Goal: Task Accomplishment & Management: Manage account settings

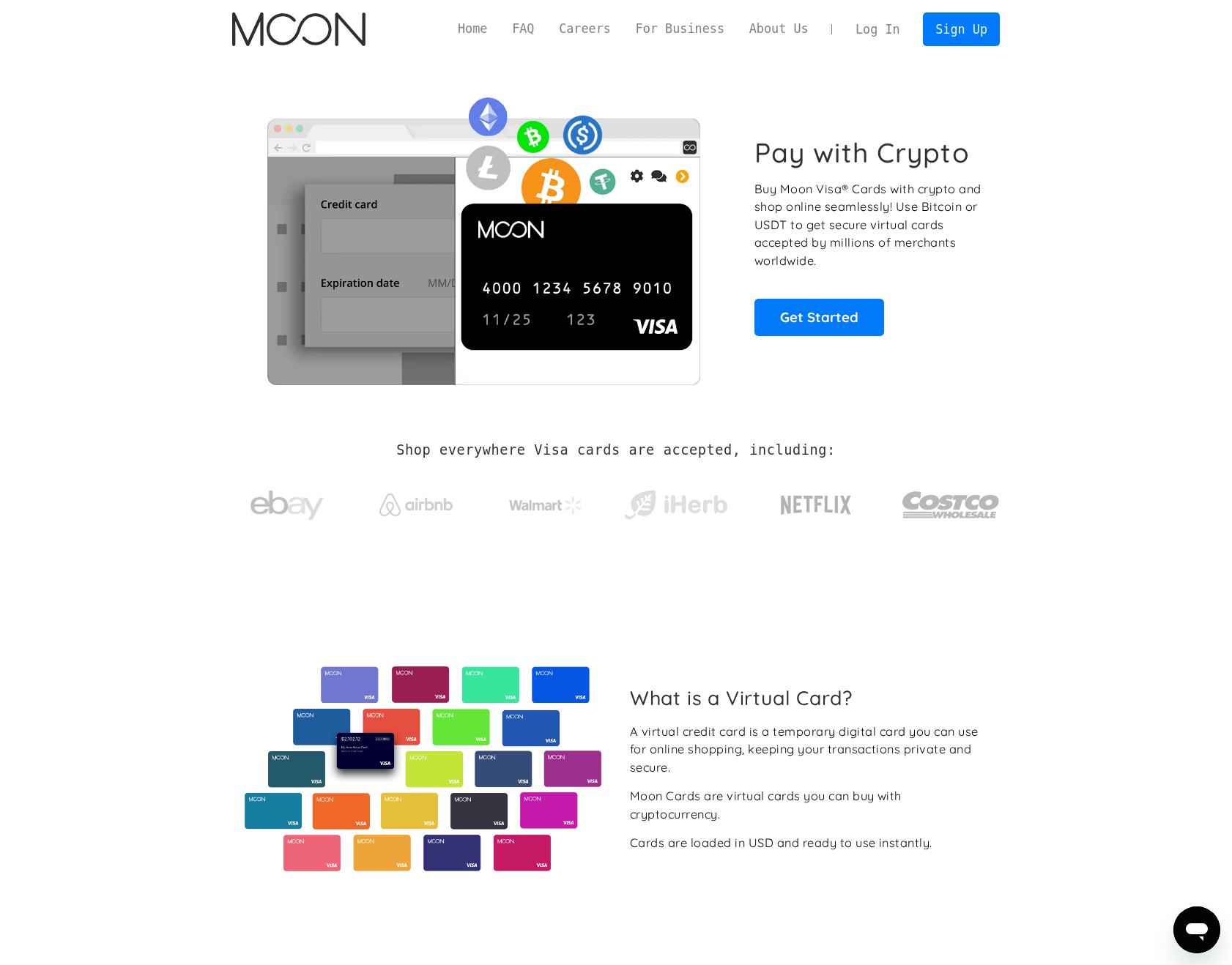
click at [892, 40] on link "Log In" at bounding box center [877, 29] width 69 height 32
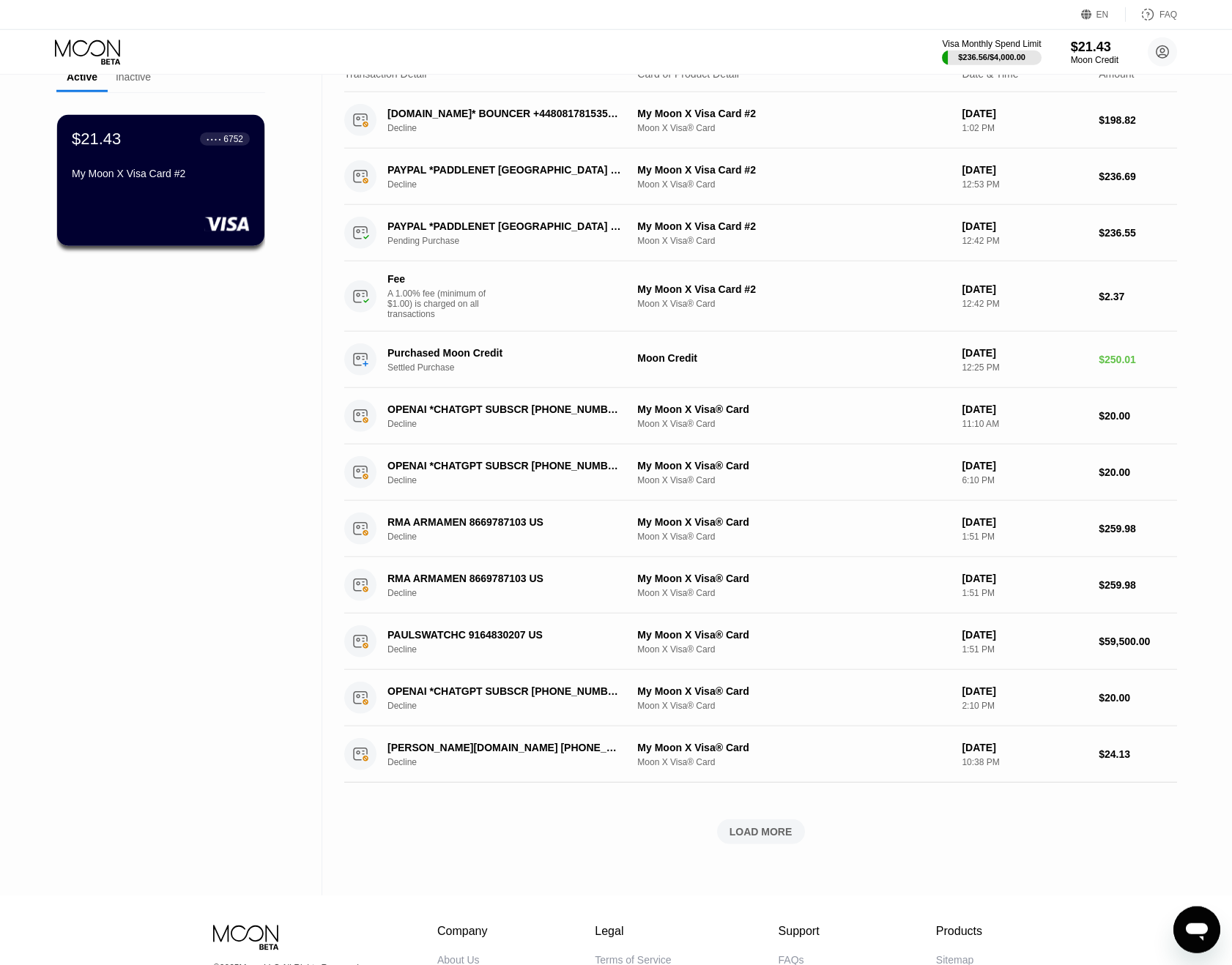
scroll to position [75, 0]
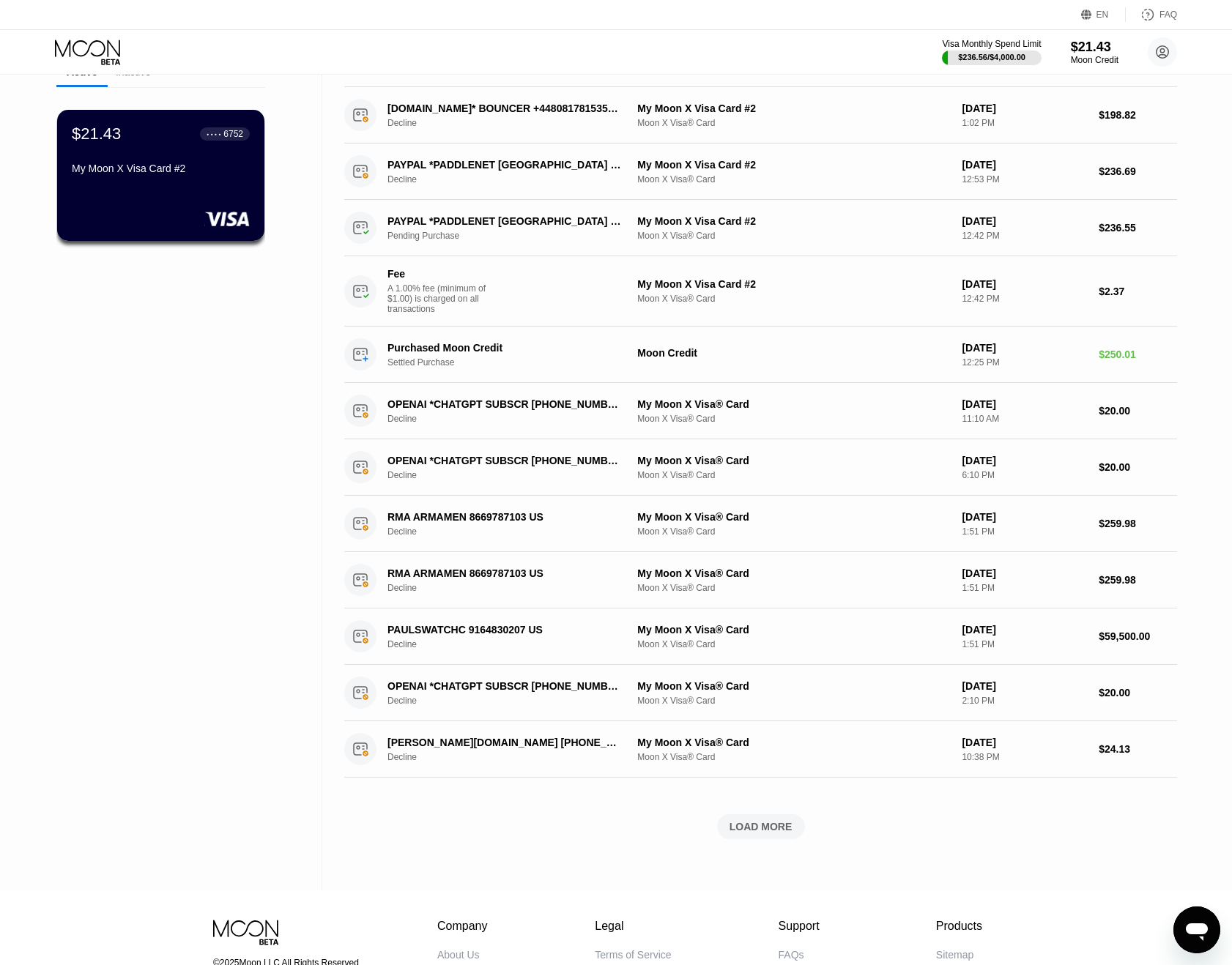
click at [745, 826] on div "LOAD MORE" at bounding box center [761, 827] width 87 height 25
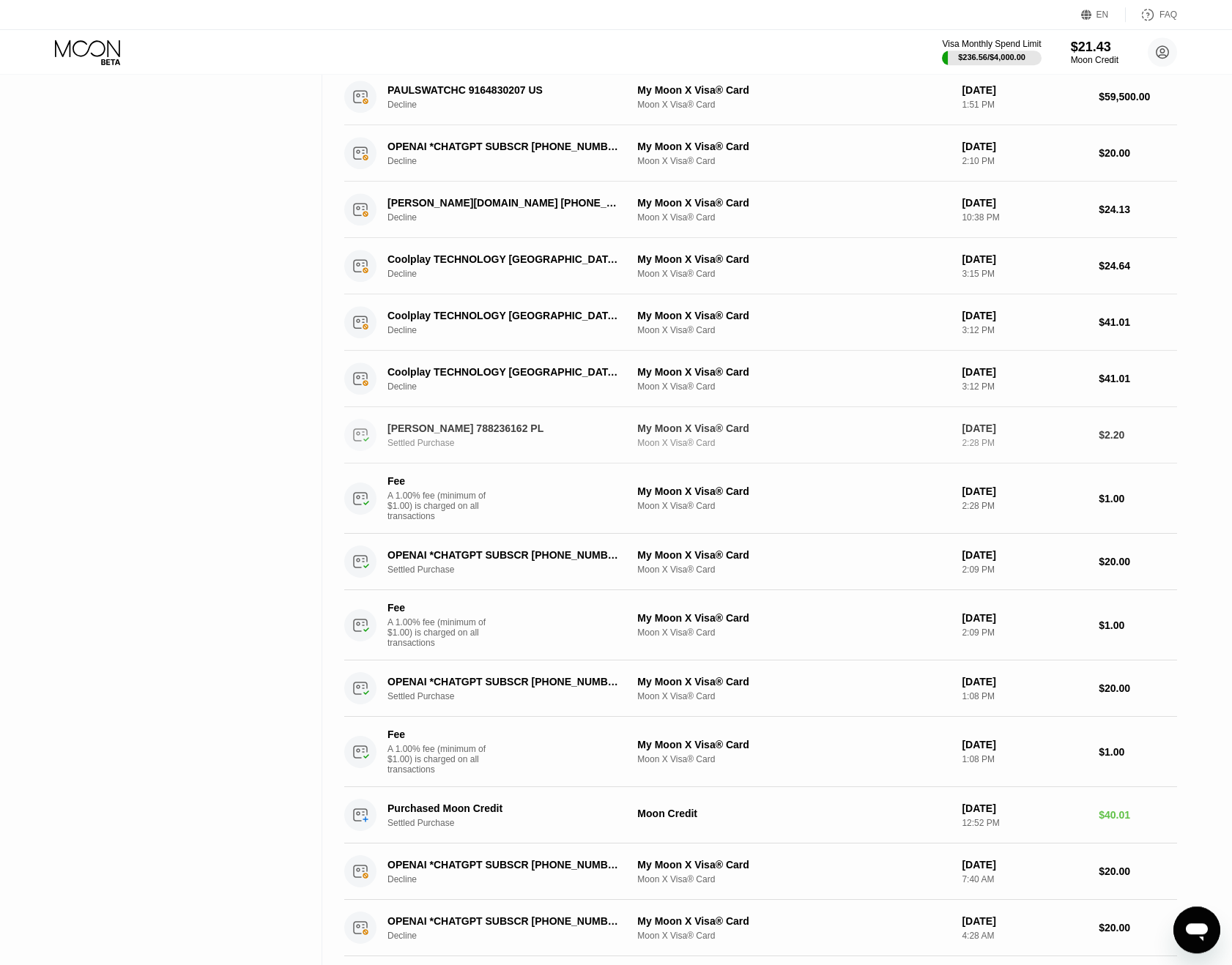
scroll to position [672, 0]
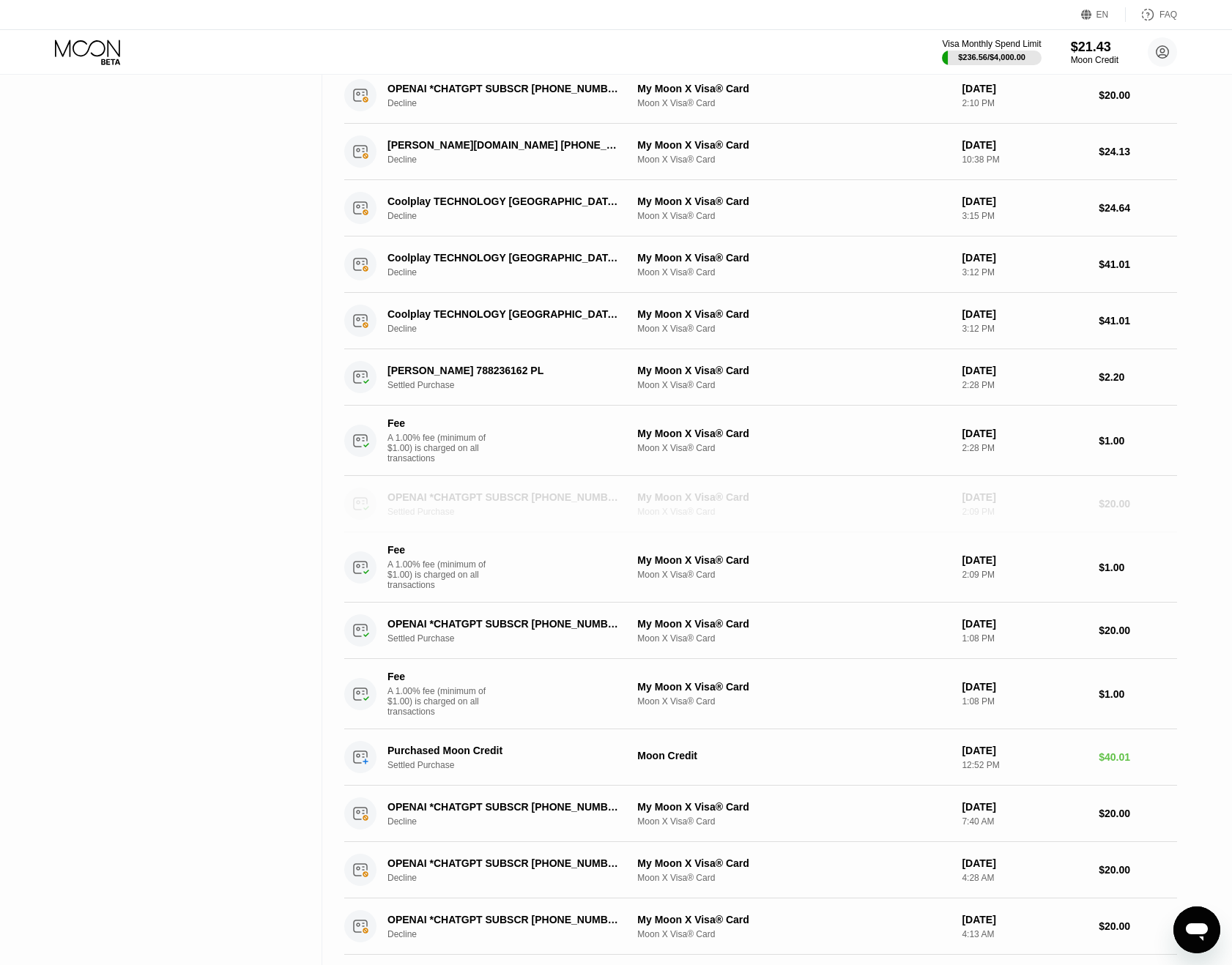
click at [561, 517] on div "Settled Purchase" at bounding box center [514, 512] width 254 height 10
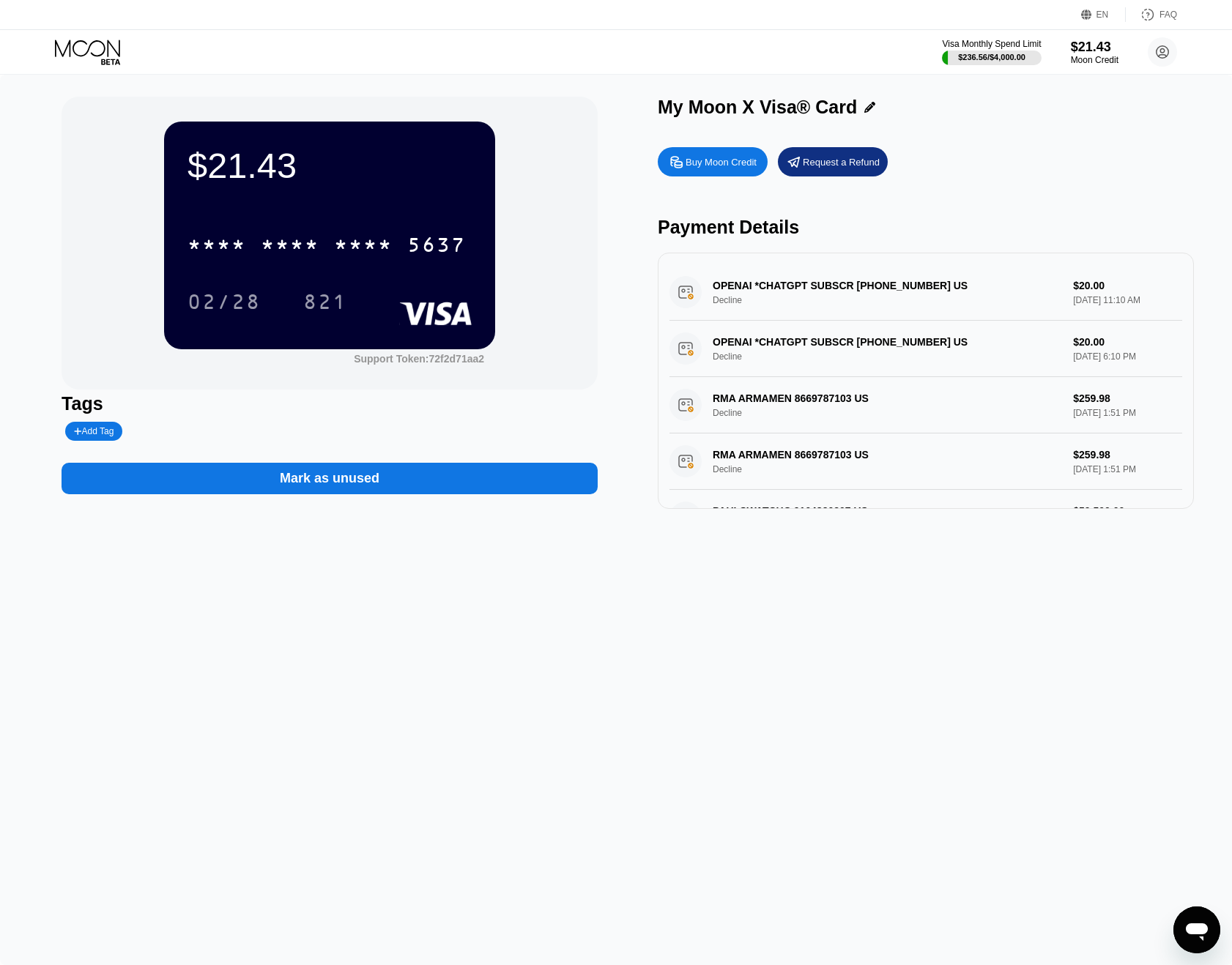
click at [769, 299] on div "OPENAI *CHATGPT SUBSCR +14158799686 US Decline $20.00 Aug 12, 2025 11:10 AM" at bounding box center [926, 292] width 512 height 56
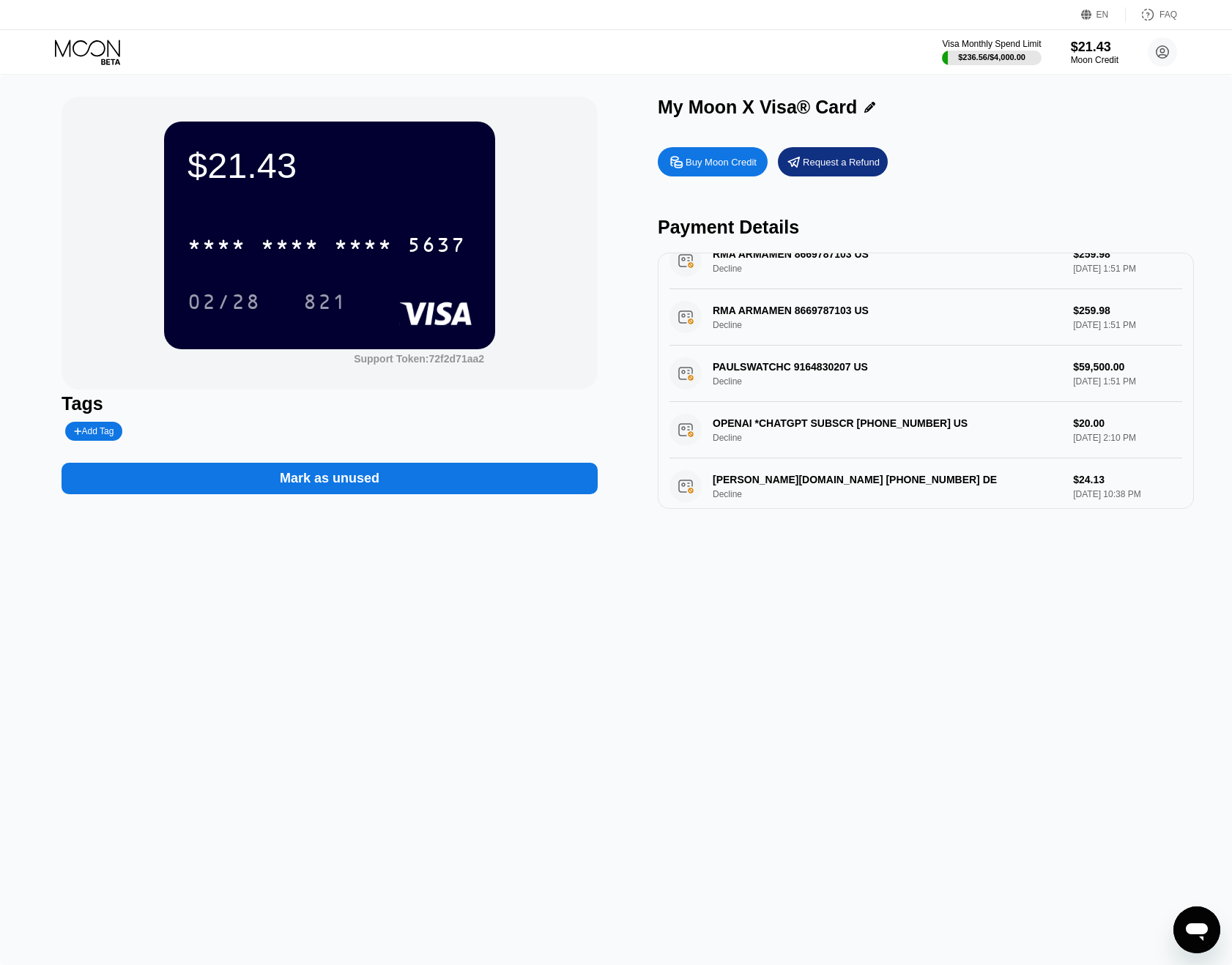
scroll to position [149, 0]
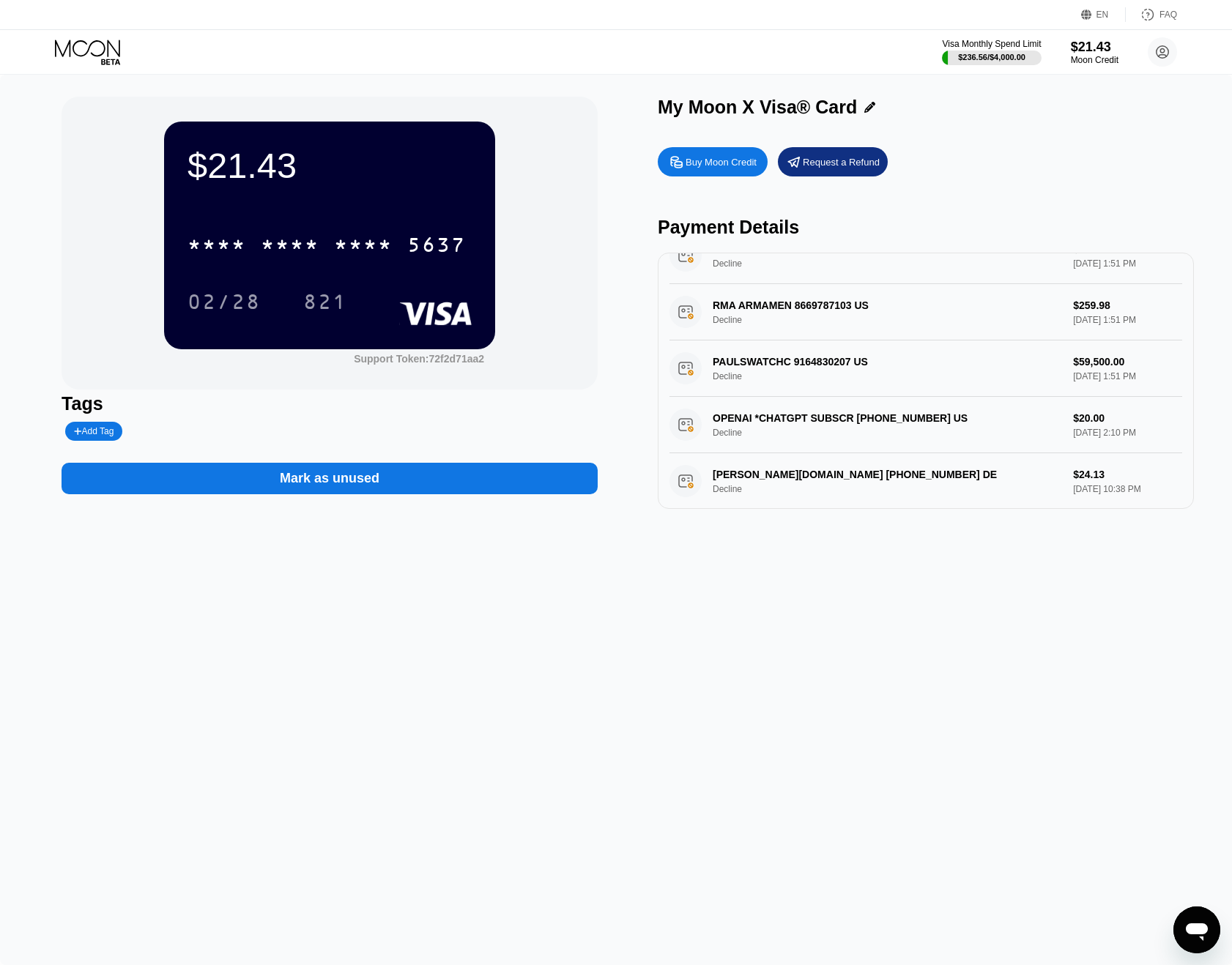
drag, startPoint x: 1139, startPoint y: 365, endPoint x: 1078, endPoint y: 367, distance: 61.0
click at [1085, 365] on div "PAULSWATCHC 9164830207 US Decline $59,500.00 Aug 10, 2025 1:51 PM" at bounding box center [926, 368] width 512 height 56
click at [1062, 369] on div "PAULSWATCHC 9164830207 US Decline $59,500.00 Aug 10, 2025 1:51 PM" at bounding box center [926, 368] width 512 height 56
drag, startPoint x: 715, startPoint y: 365, endPoint x: 883, endPoint y: 362, distance: 168.0
click at [878, 362] on div "PAULSWATCHC 9164830207 US Decline $59,500.00 Aug 10, 2025 1:51 PM" at bounding box center [926, 368] width 512 height 56
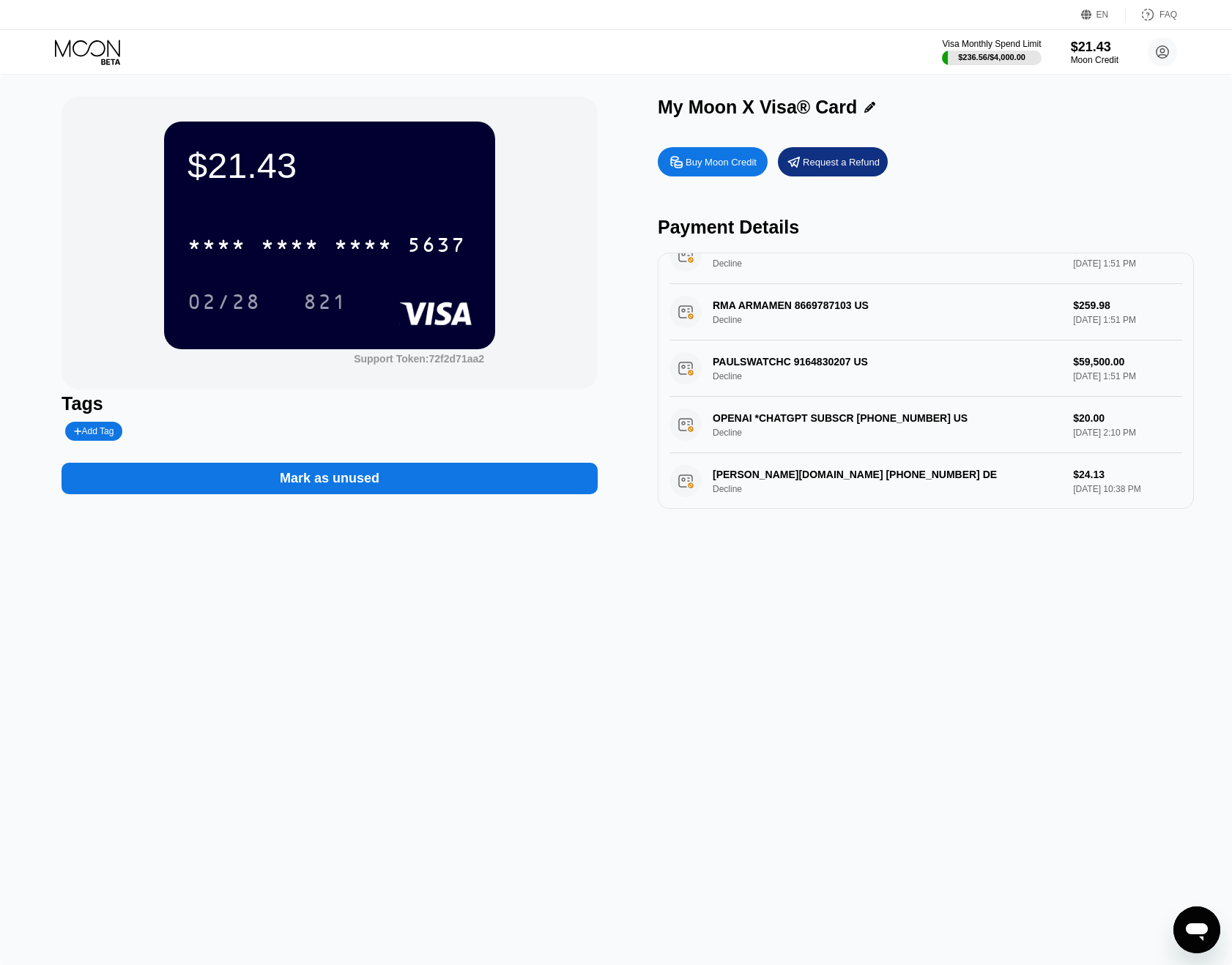
click at [883, 362] on div "PAULSWATCHC 9164830207 US Decline $59,500.00 Aug 10, 2025 1:51 PM" at bounding box center [926, 368] width 512 height 56
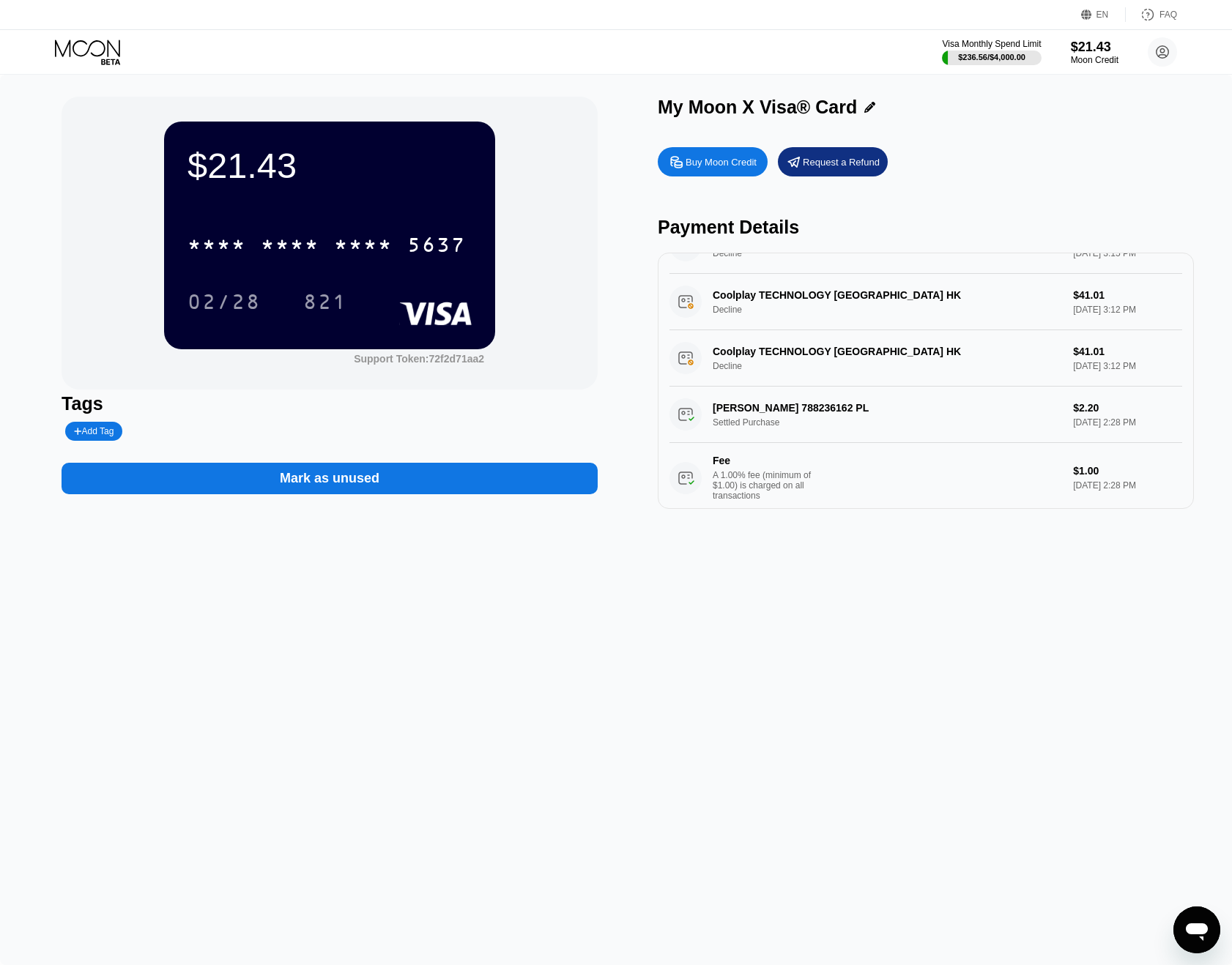
scroll to position [448, 0]
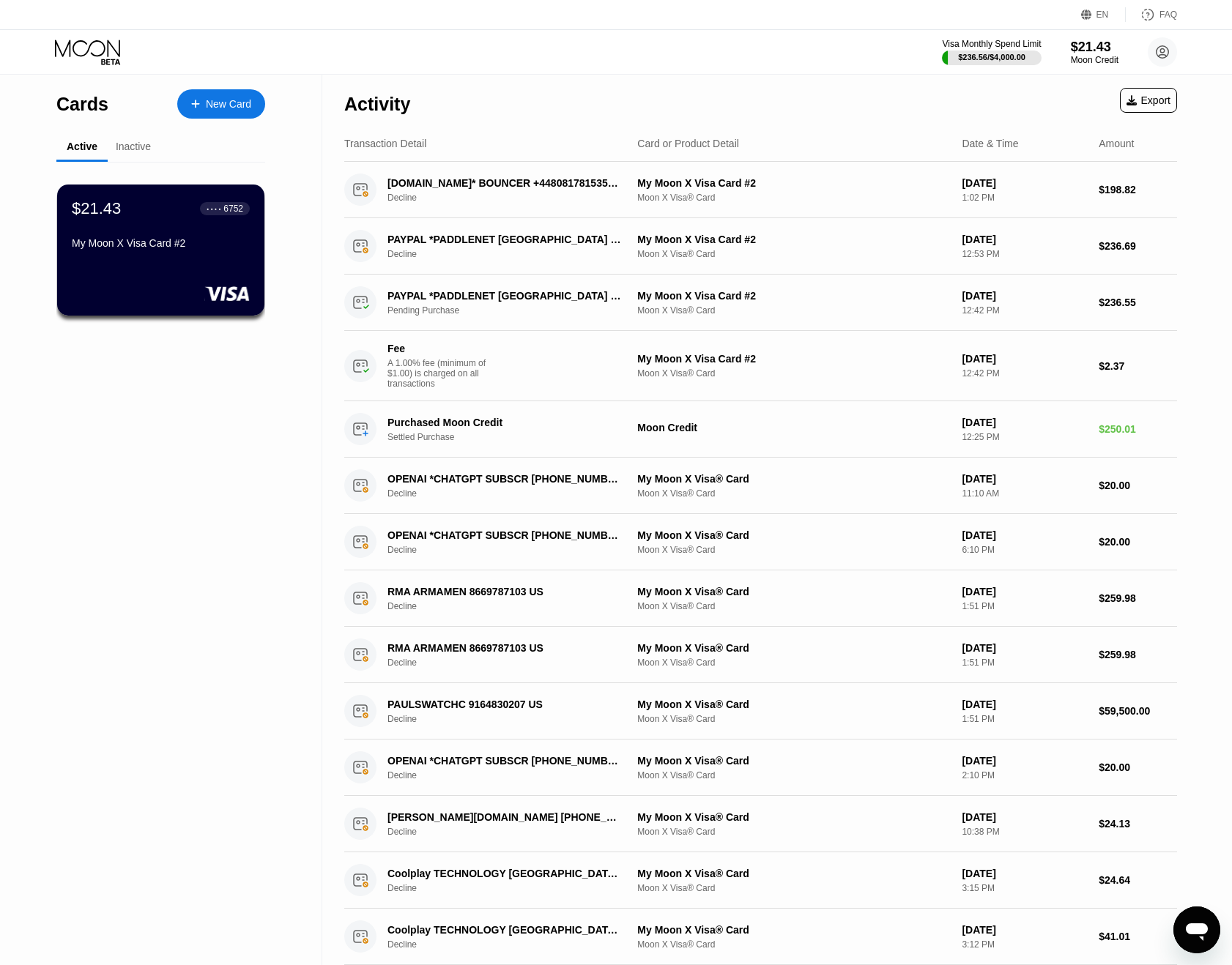
click at [1159, 106] on div "Export" at bounding box center [1148, 100] width 44 height 12
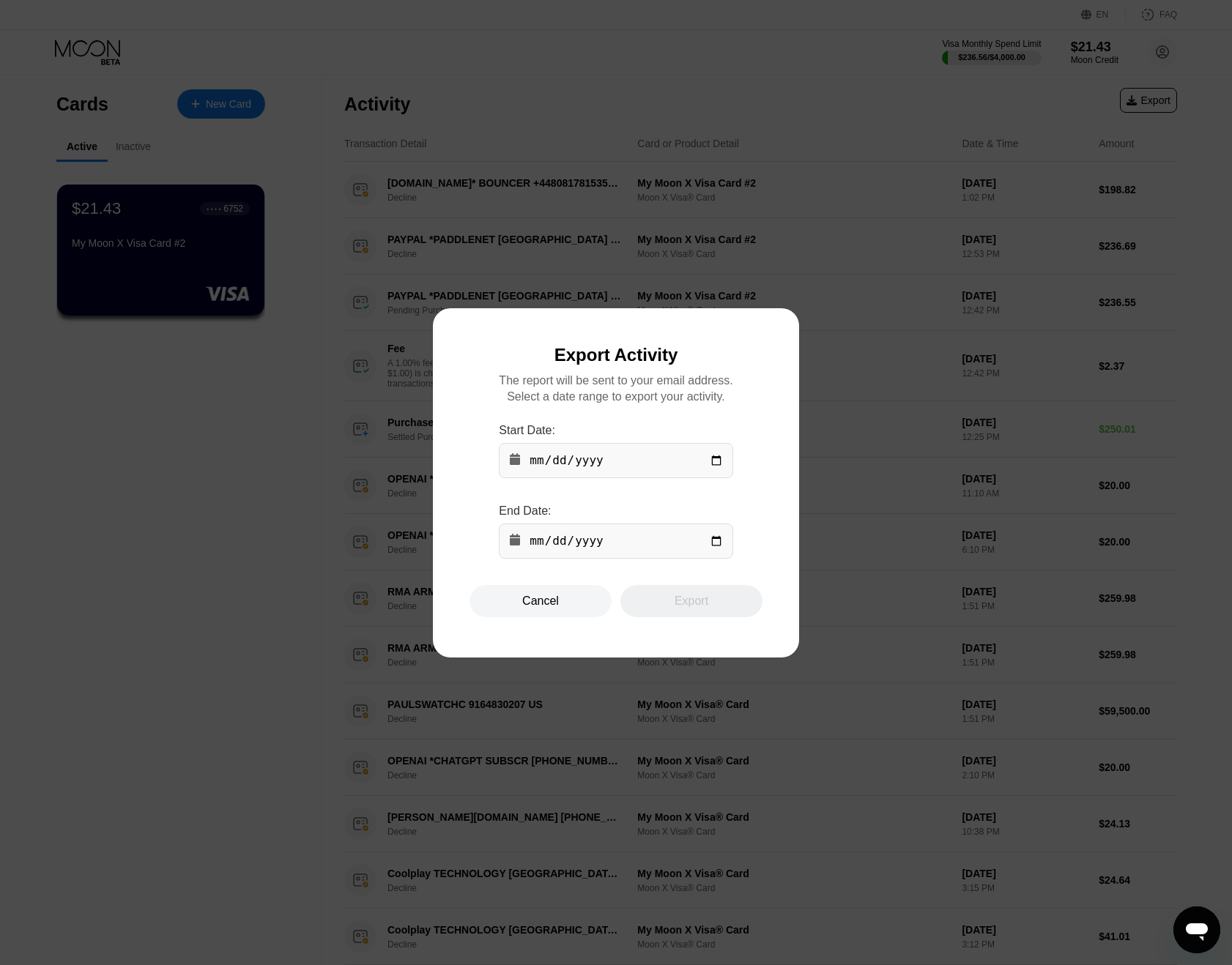
click at [622, 464] on input "date" at bounding box center [616, 460] width 234 height 35
click at [708, 456] on input "date" at bounding box center [616, 460] width 234 height 35
click at [712, 462] on input "date" at bounding box center [616, 460] width 234 height 35
type input "2025-08-01"
click at [630, 549] on input "date" at bounding box center [616, 541] width 234 height 35
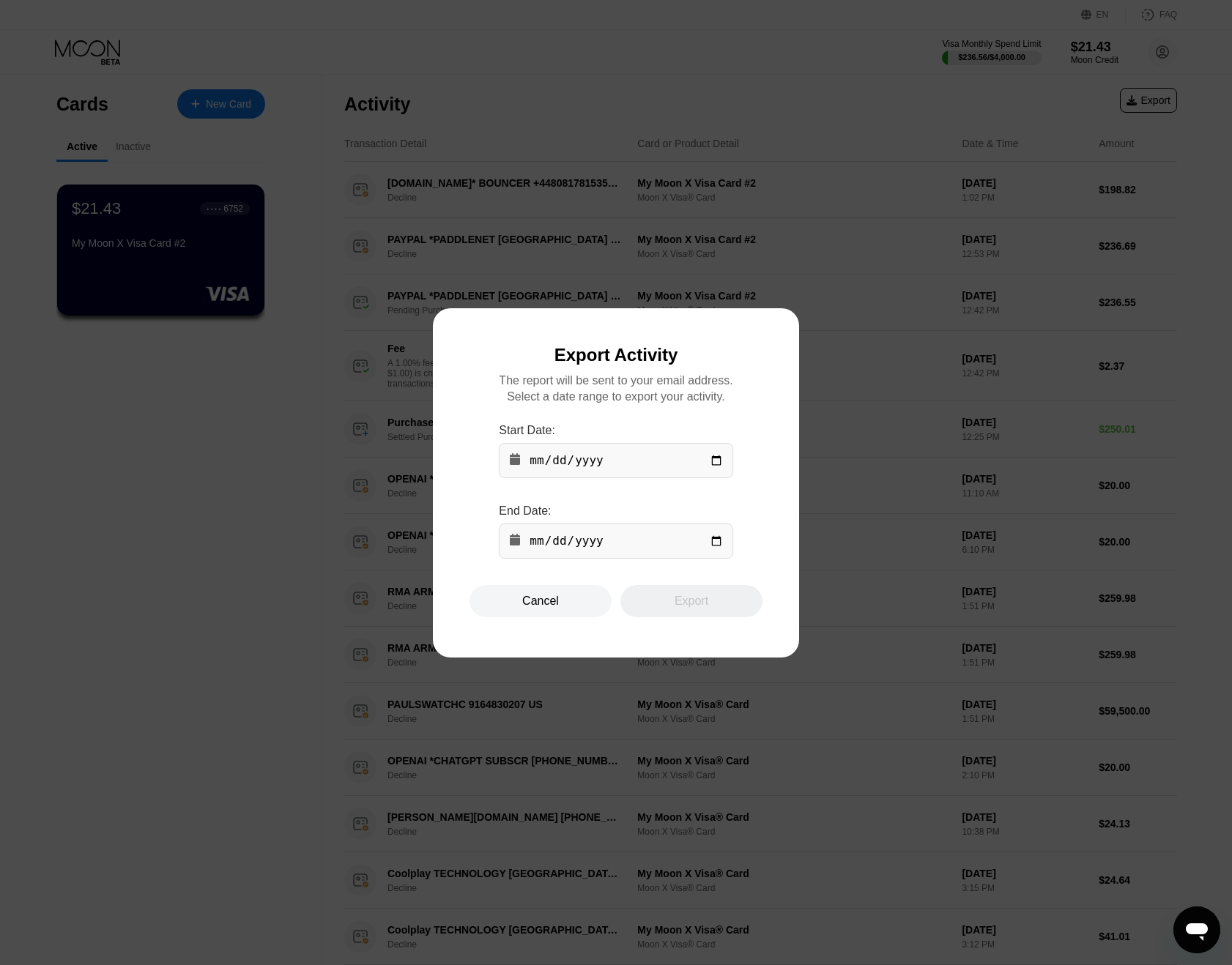
click at [720, 553] on input "date" at bounding box center [616, 541] width 234 height 35
click at [713, 544] on input "date" at bounding box center [616, 541] width 234 height 35
type input "2025-08-31"
click at [668, 618] on div "Export" at bounding box center [691, 602] width 142 height 32
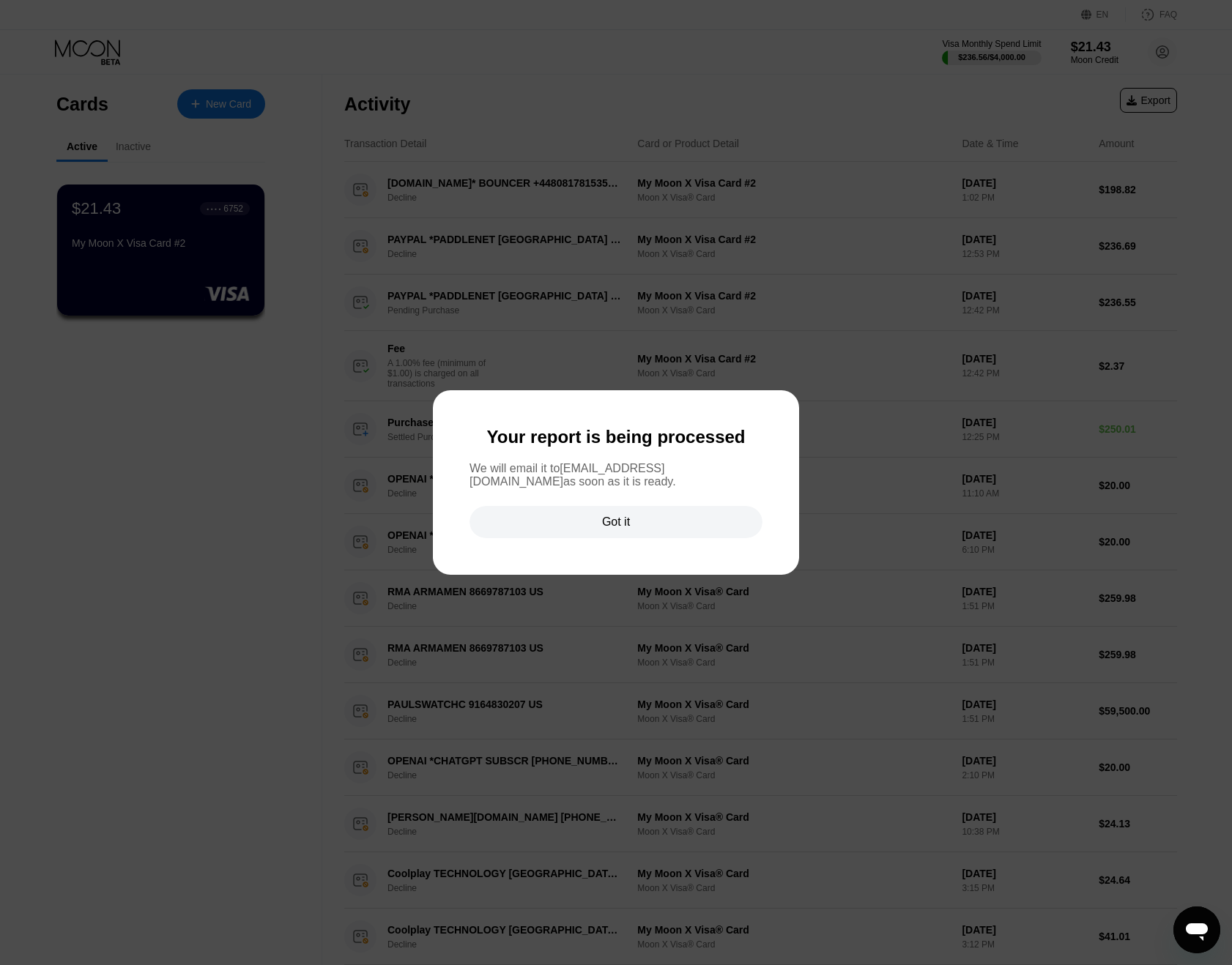
click at [691, 516] on div "Got it" at bounding box center [616, 522] width 293 height 32
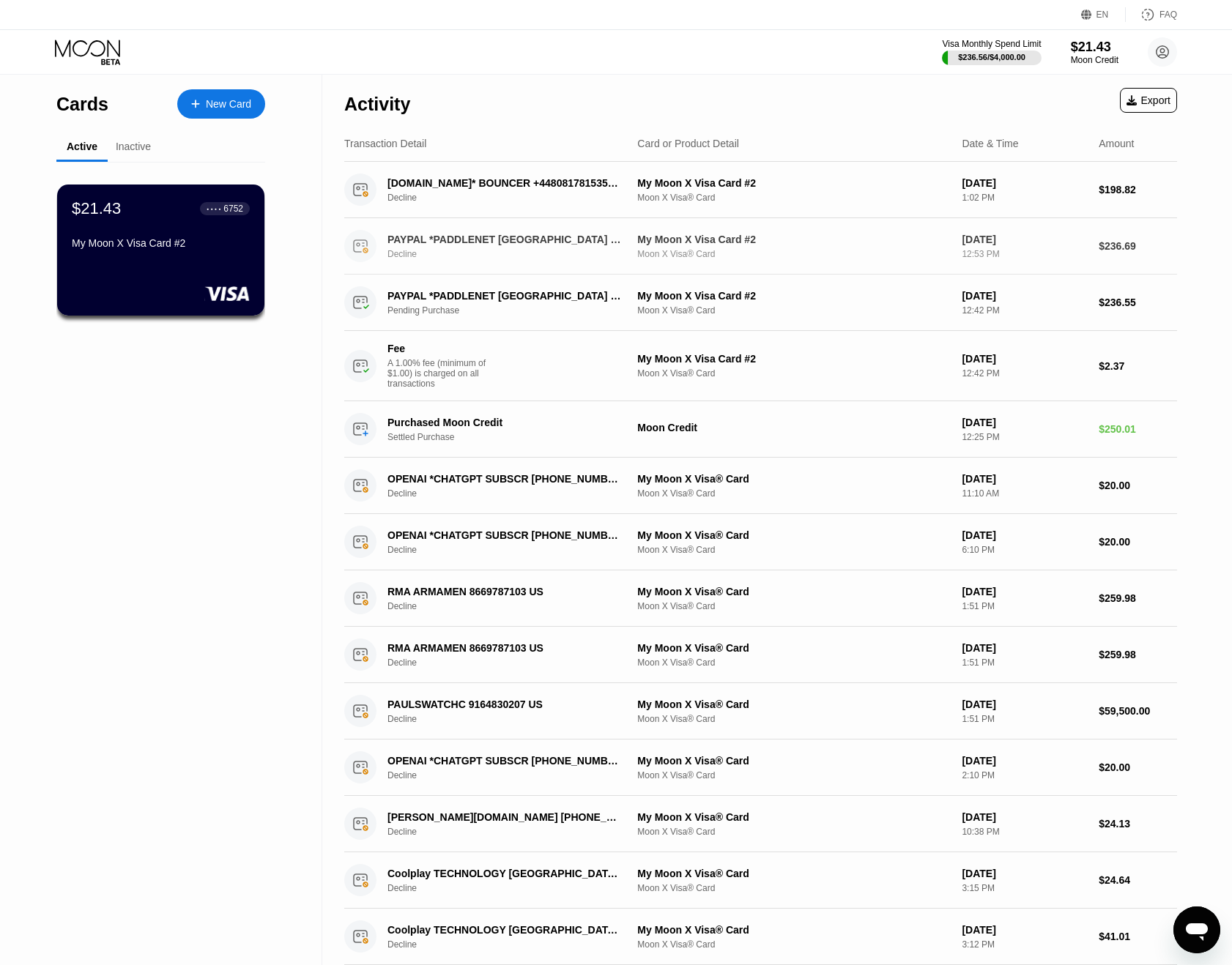
click at [467, 248] on div "PAYPAL *PADDLENET MEXICO CITY MX Decline" at bounding box center [514, 246] width 254 height 26
